Goal: Find specific page/section: Find specific page/section

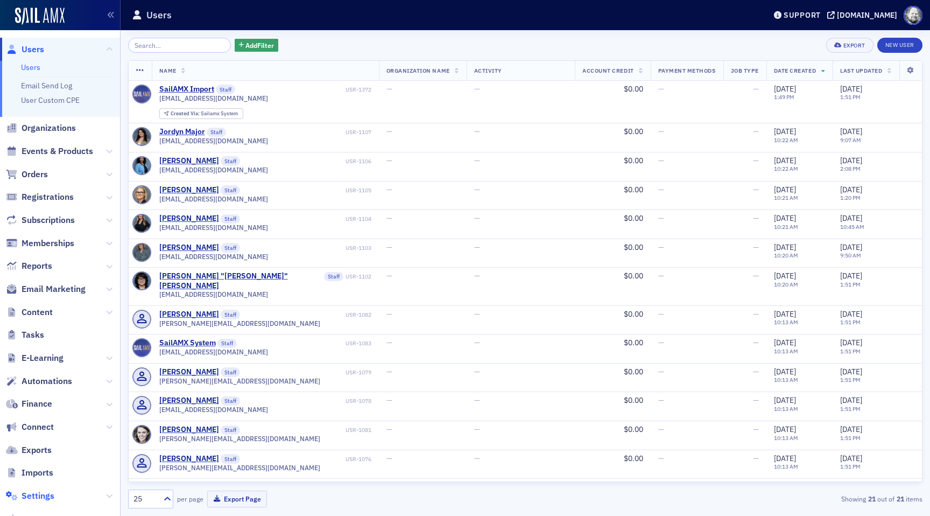
click at [40, 491] on span "Settings" at bounding box center [38, 496] width 33 height 12
select select "US"
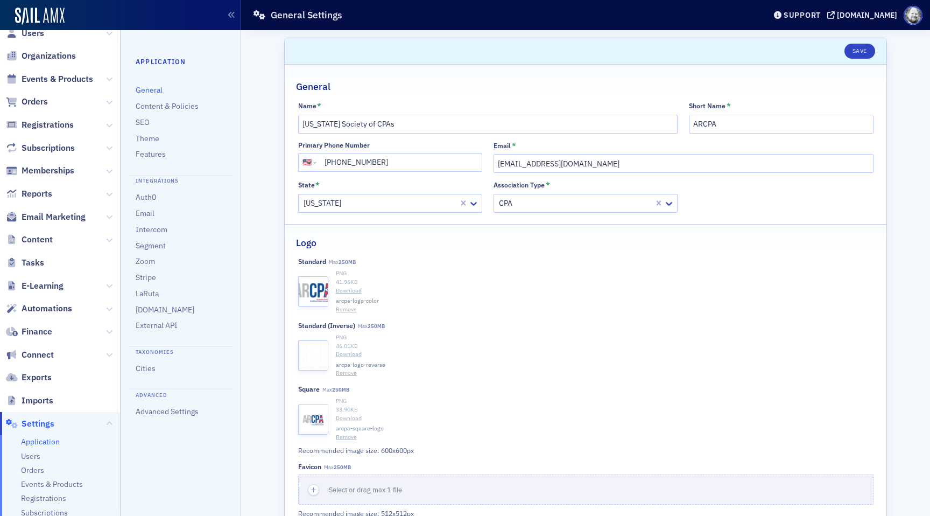
scroll to position [27, 0]
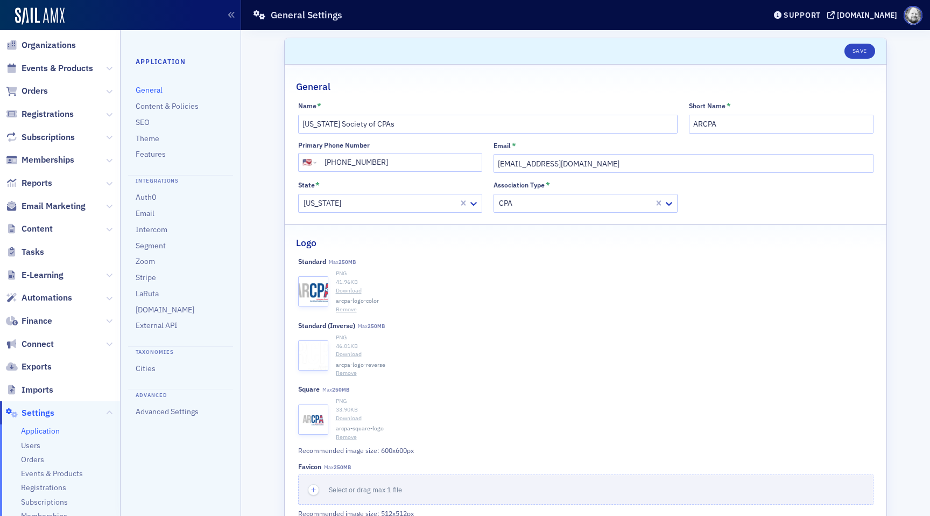
click at [52, 465] on ul "Application Users Orders Events & Products Registrations Subscriptions Membersh…" at bounding box center [60, 506] width 120 height 165
click at [52, 469] on span "Events & Products" at bounding box center [52, 473] width 62 height 10
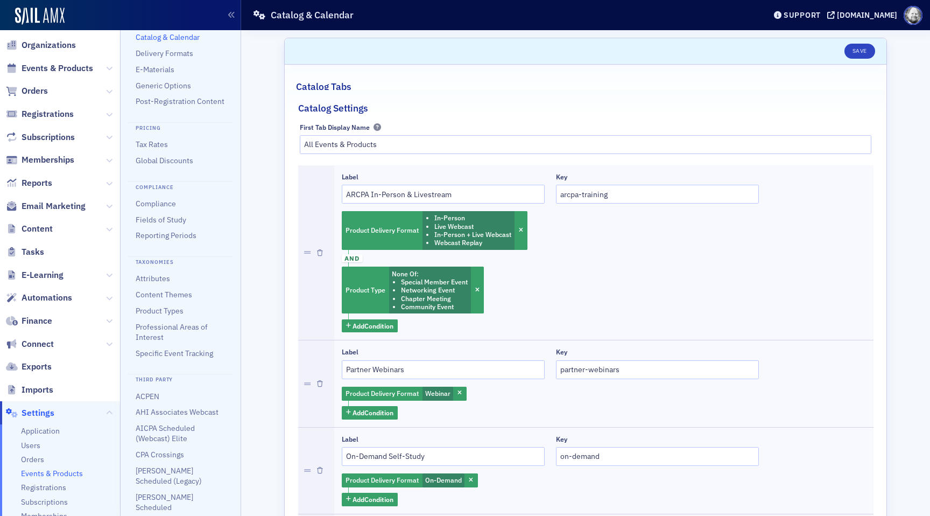
scroll to position [67, 0]
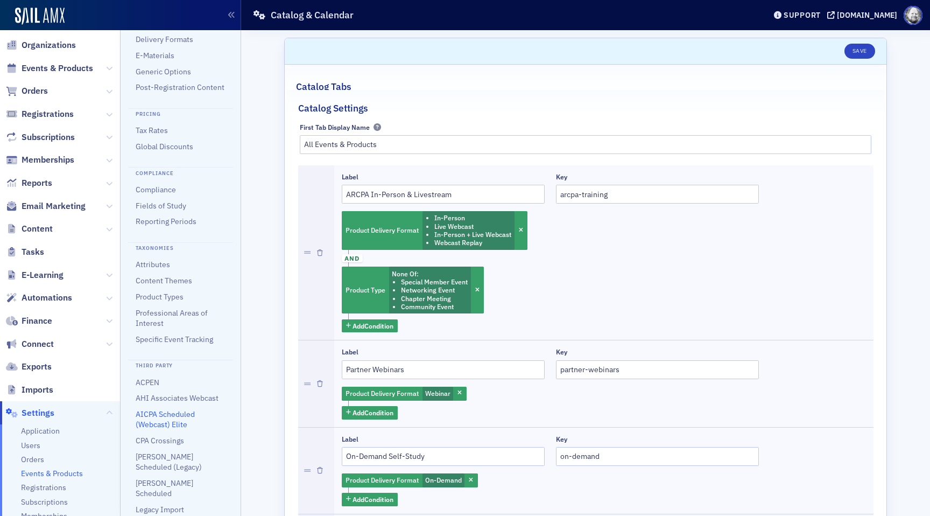
click at [170, 423] on link "AICPA Scheduled (Webcast) Elite" at bounding box center [165, 419] width 59 height 20
